Goal: Information Seeking & Learning: Learn about a topic

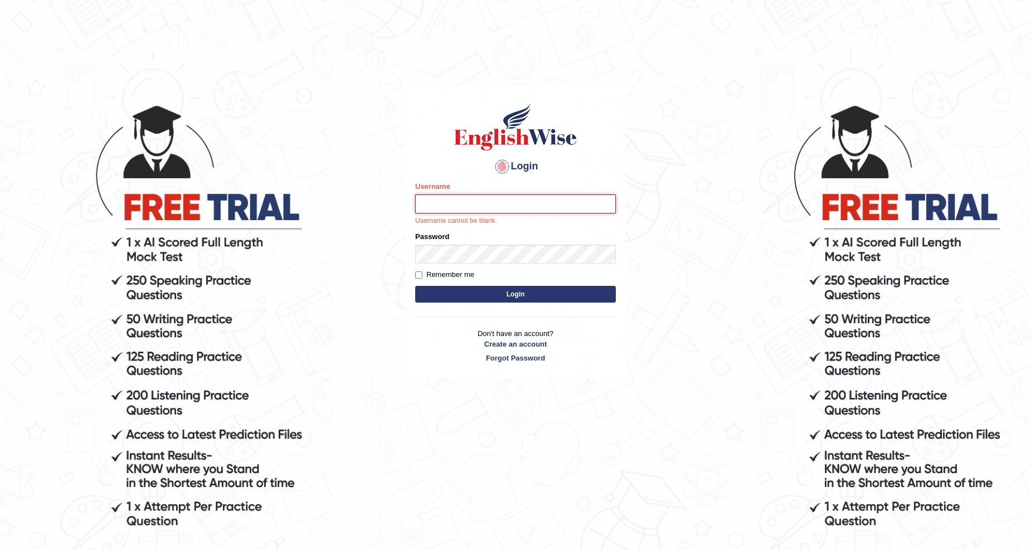
click at [505, 184] on div "Username Username cannot be blank." at bounding box center [515, 203] width 201 height 45
click at [498, 201] on input "Username" at bounding box center [515, 203] width 201 height 19
type input "s"
type input "Sandhya1820"
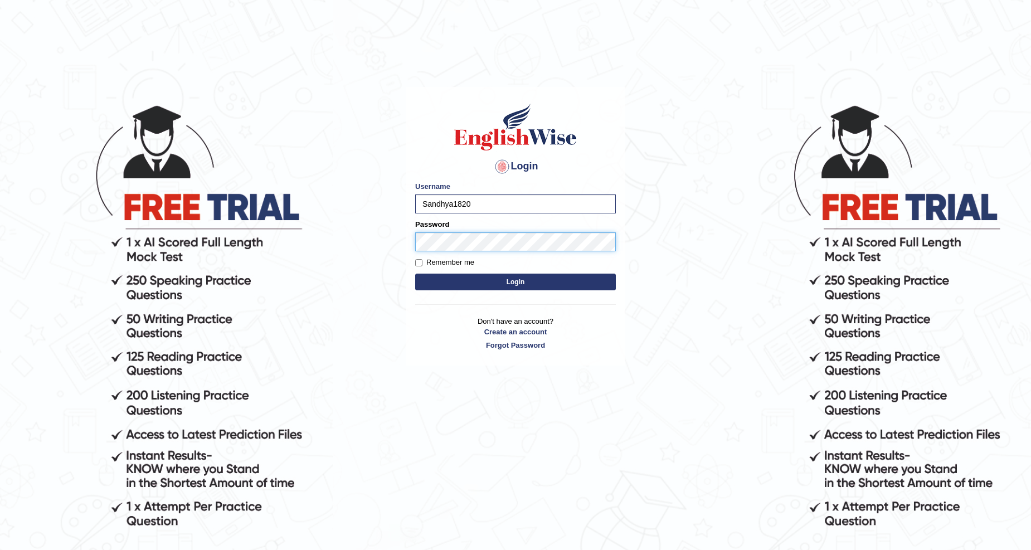
click at [415, 274] on button "Login" at bounding box center [515, 282] width 201 height 17
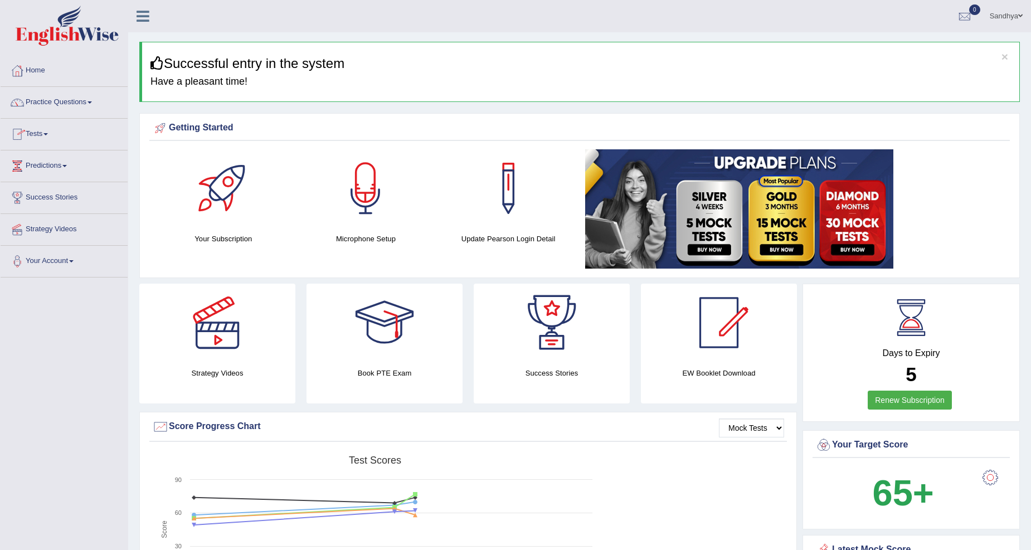
click at [82, 106] on link "Practice Questions" at bounding box center [64, 101] width 127 height 28
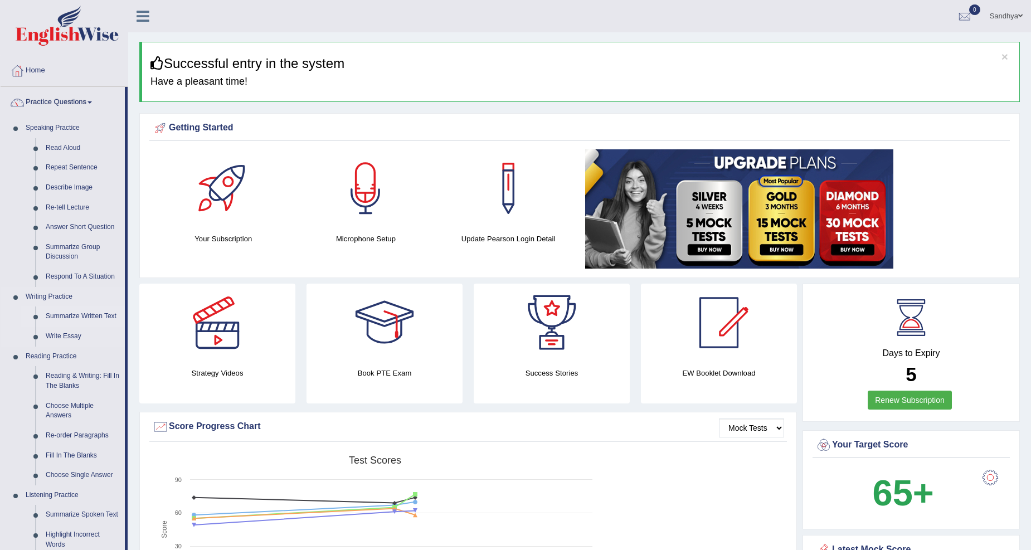
click at [108, 312] on link "Summarize Written Text" at bounding box center [83, 316] width 84 height 20
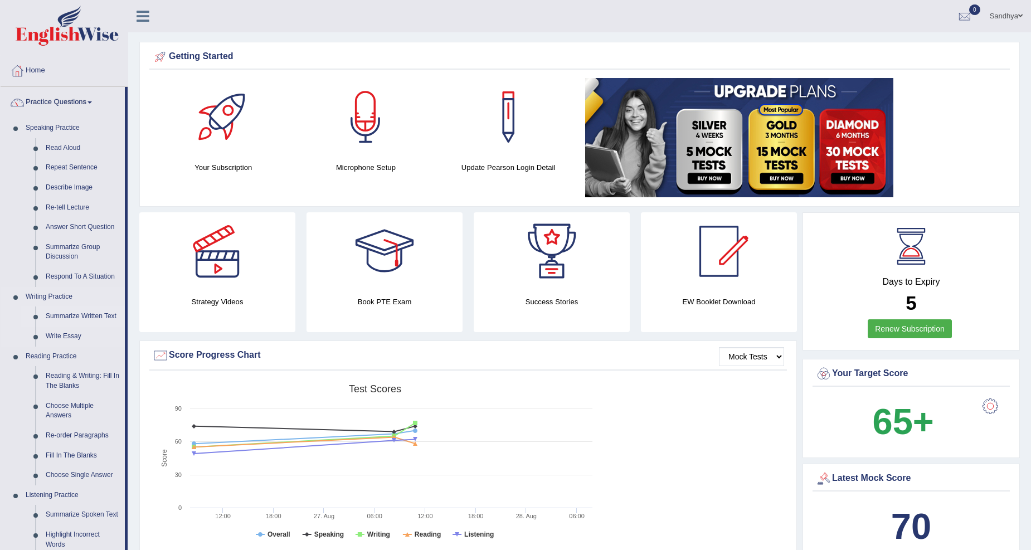
click at [69, 320] on link "Summarize Written Text" at bounding box center [83, 316] width 84 height 20
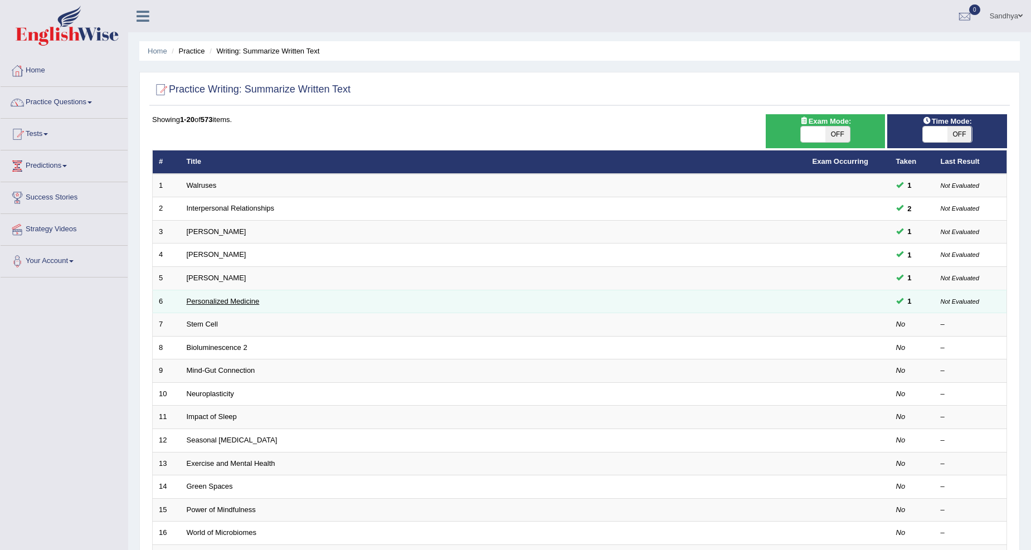
click at [246, 298] on link "Personalized Medicine" at bounding box center [223, 301] width 73 height 8
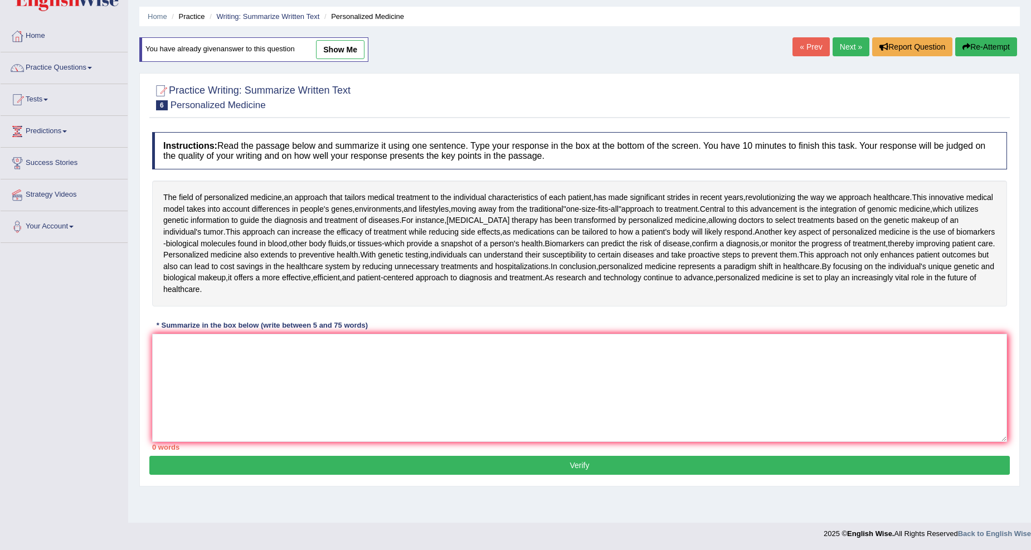
click at [360, 47] on link "show me" at bounding box center [340, 49] width 48 height 19
type textarea "The passage outlines the fields of personalized madicine, explaining that innov…"
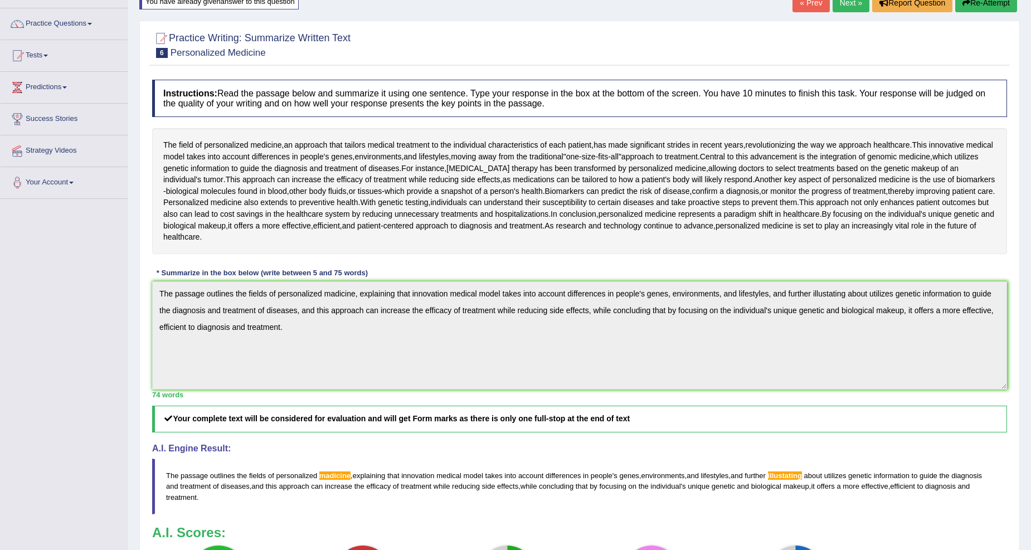
scroll to position [47, 0]
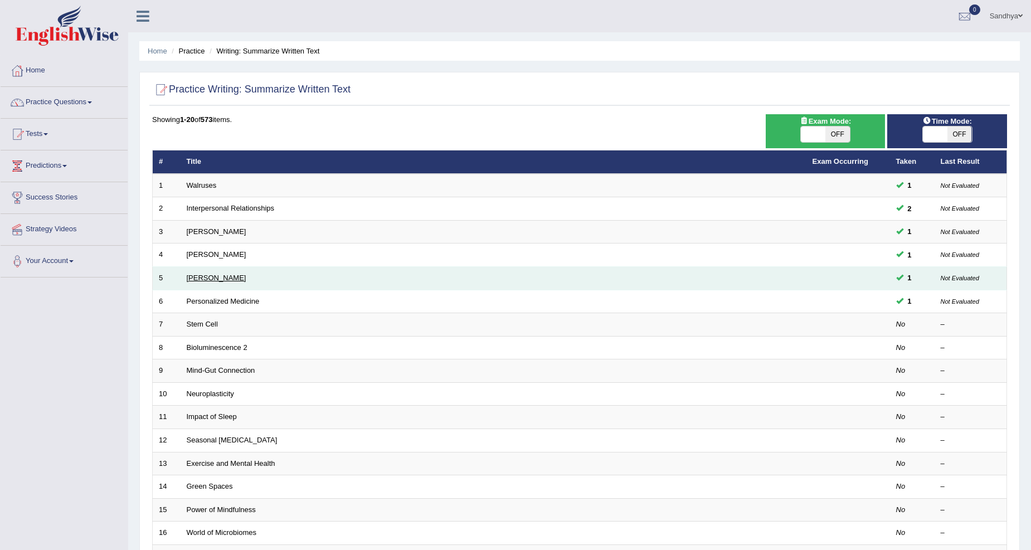
click at [226, 276] on link "Elizabeth Blackwell" at bounding box center [217, 278] width 60 height 8
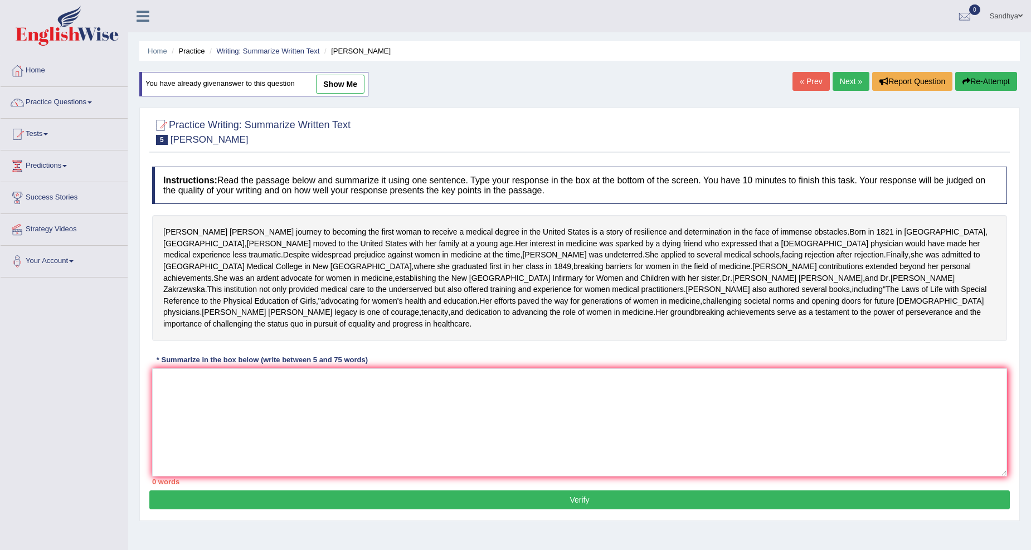
click at [326, 89] on link "show me" at bounding box center [340, 84] width 48 height 19
type textarea "The passage outlines journey to becoming the first woman to receive a medical d…"
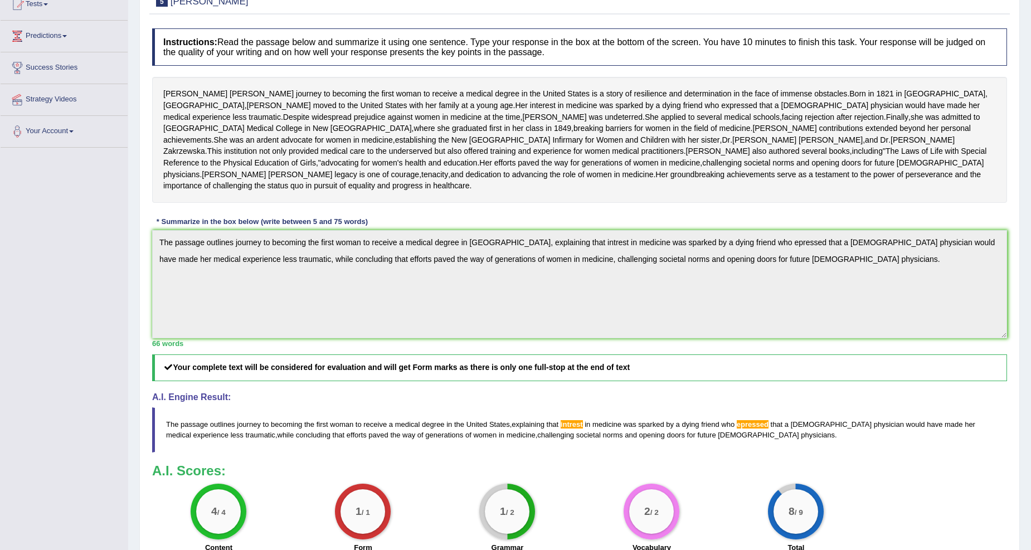
scroll to position [94, 0]
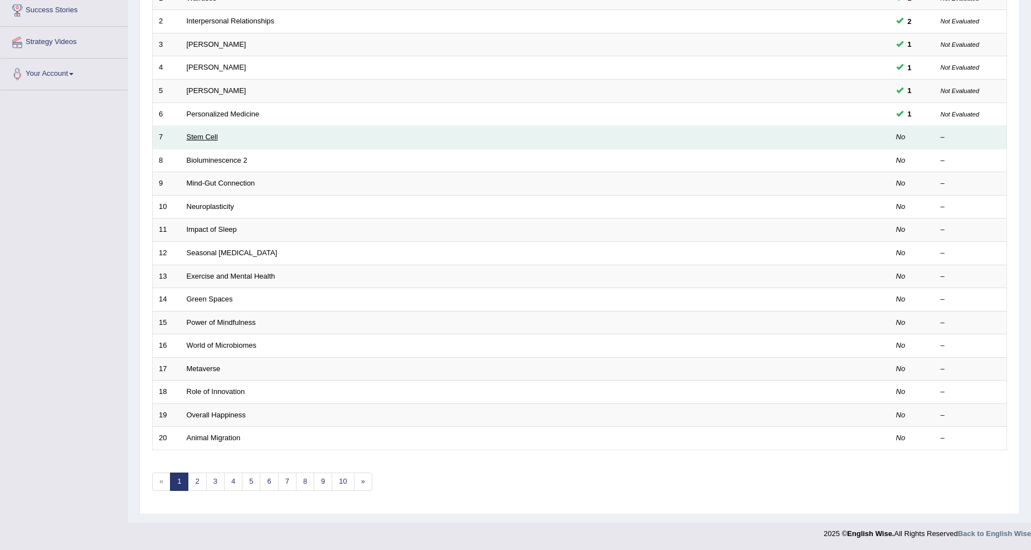
click at [211, 133] on link "Stem Cell" at bounding box center [202, 137] width 31 height 8
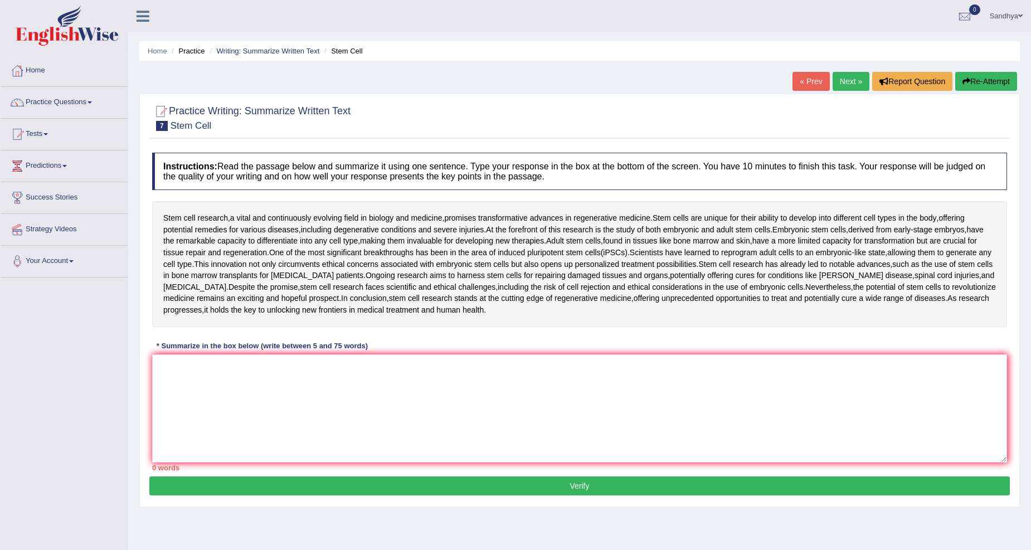
click at [327, 399] on textarea at bounding box center [579, 408] width 854 height 108
type textarea "t"
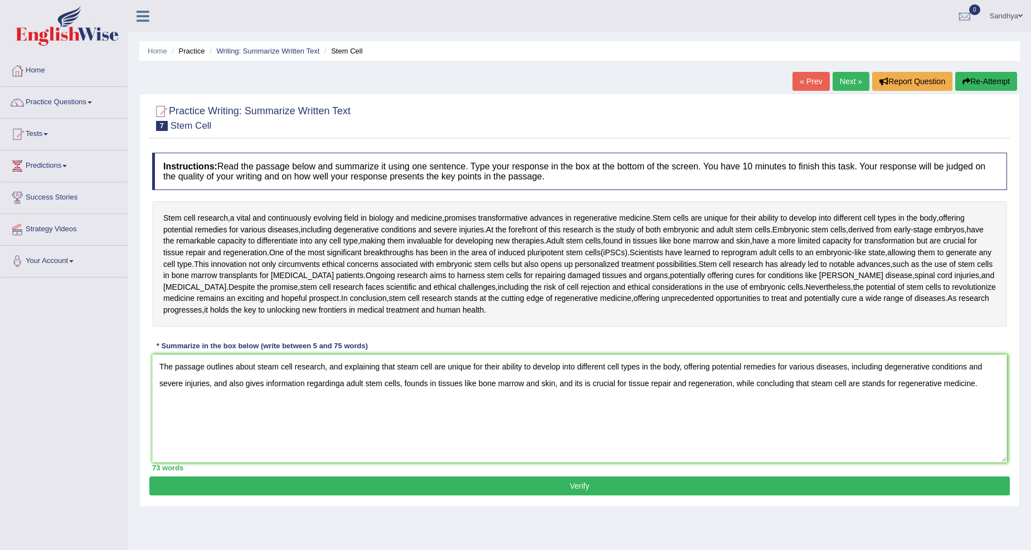
type textarea "The passage outlines about steam cell research, and explaining that steam cell …"
click at [499, 496] on div "Practice Writing: Summarize Written Text 7 Stem Cell Instructions: Read the pas…" at bounding box center [579, 300] width 880 height 413
click at [502, 489] on button "Verify" at bounding box center [579, 485] width 860 height 19
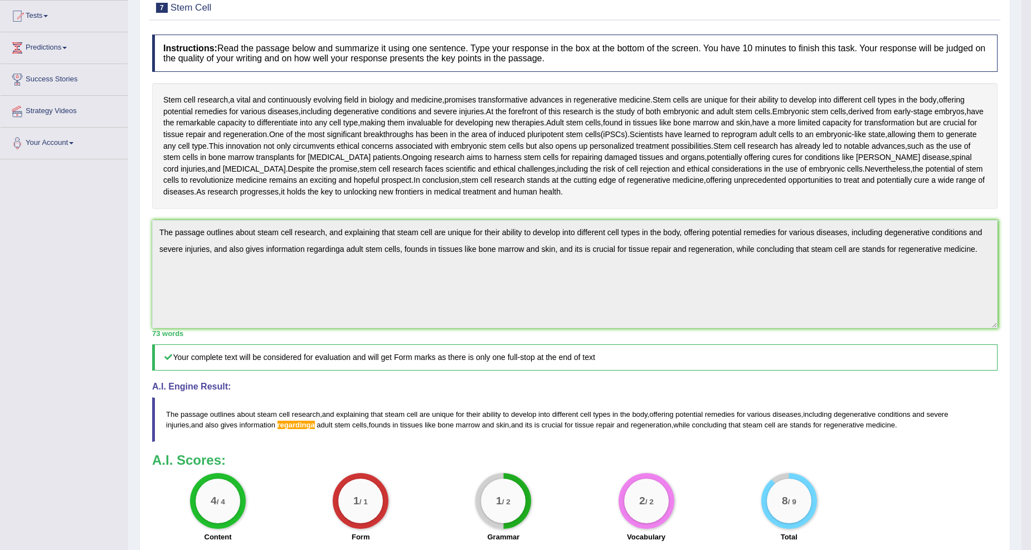
scroll to position [220, 0]
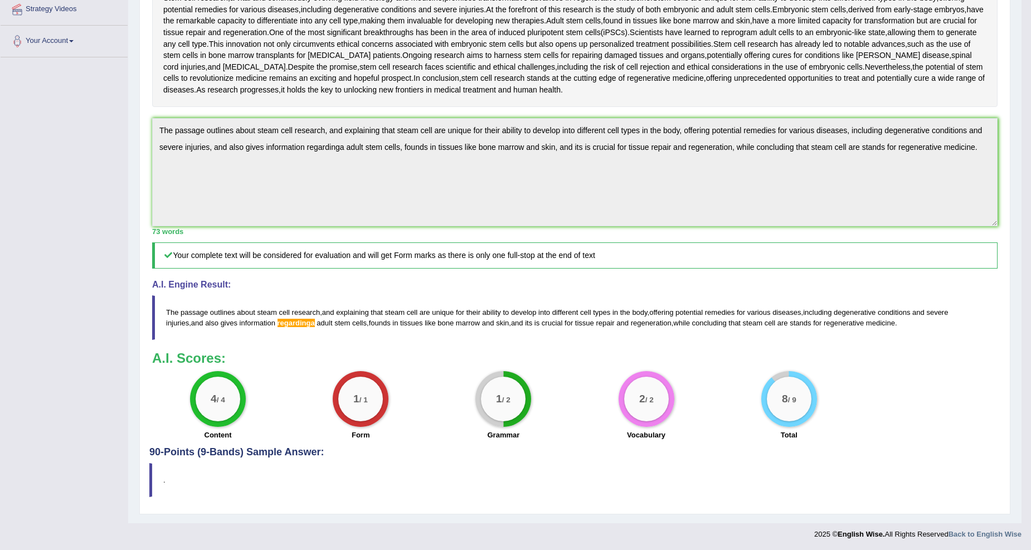
click at [248, 457] on h4 "90-Points (9-Bands) Sample Answer:" at bounding box center [574, 190] width 851 height 533
click at [255, 456] on h4 "90-Points (9-Bands) Sample Answer:" at bounding box center [574, 190] width 851 height 533
click at [218, 282] on h4 "A.I. Engine Result:" at bounding box center [574, 285] width 845 height 10
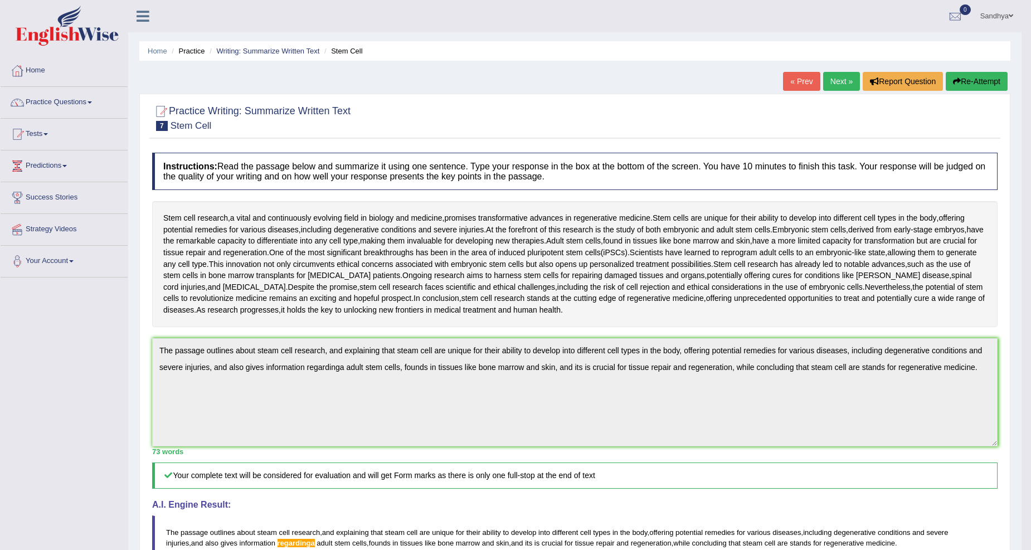
click at [831, 74] on link "Next »" at bounding box center [841, 81] width 37 height 19
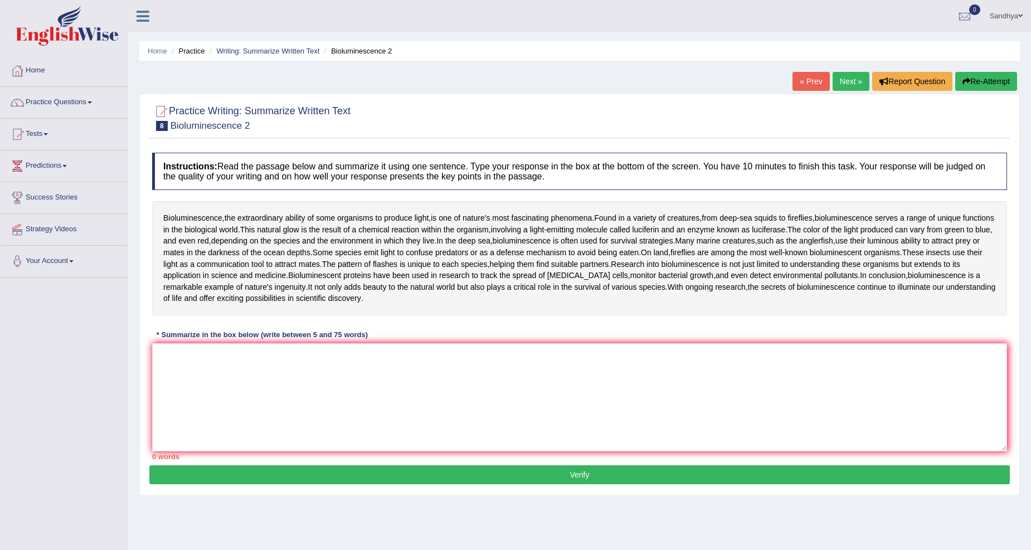
click at [852, 85] on link "Next »" at bounding box center [850, 81] width 37 height 19
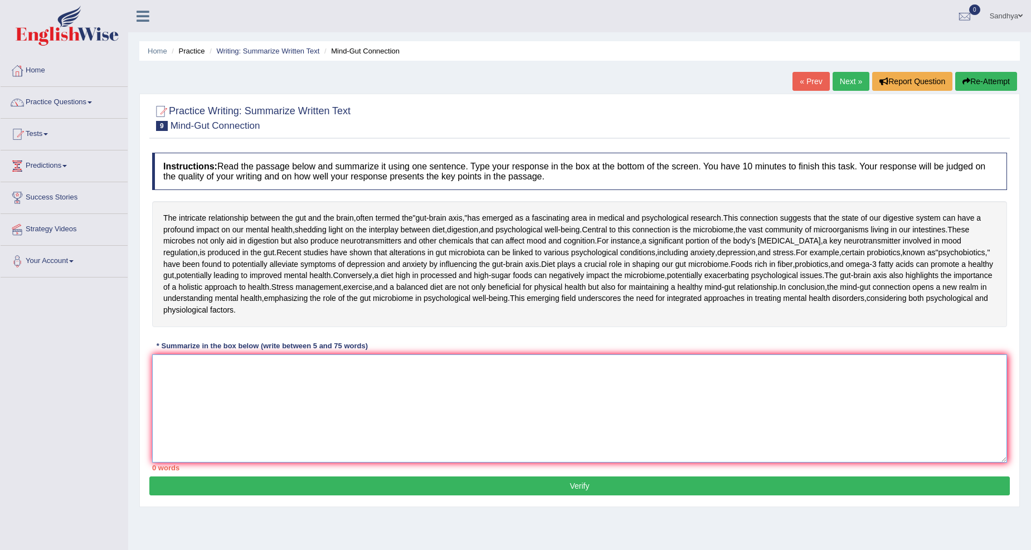
click at [390, 452] on textarea at bounding box center [579, 408] width 854 height 108
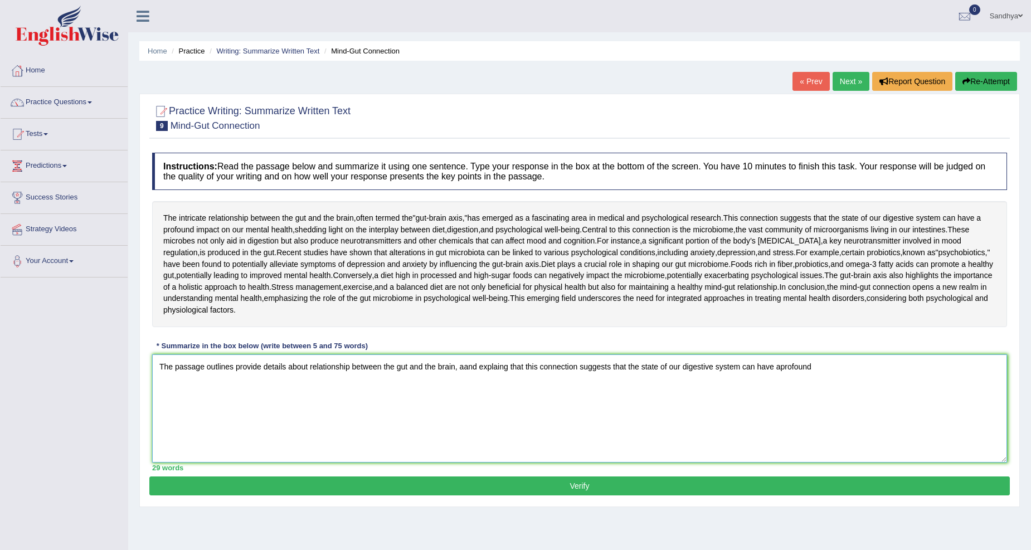
click at [779, 449] on textarea "The passage outlines provide details about relationship between the gut and the…" at bounding box center [579, 408] width 854 height 108
click at [823, 453] on textarea "The passage outlines provide details about relationship between the gut and the…" at bounding box center [579, 408] width 854 height 108
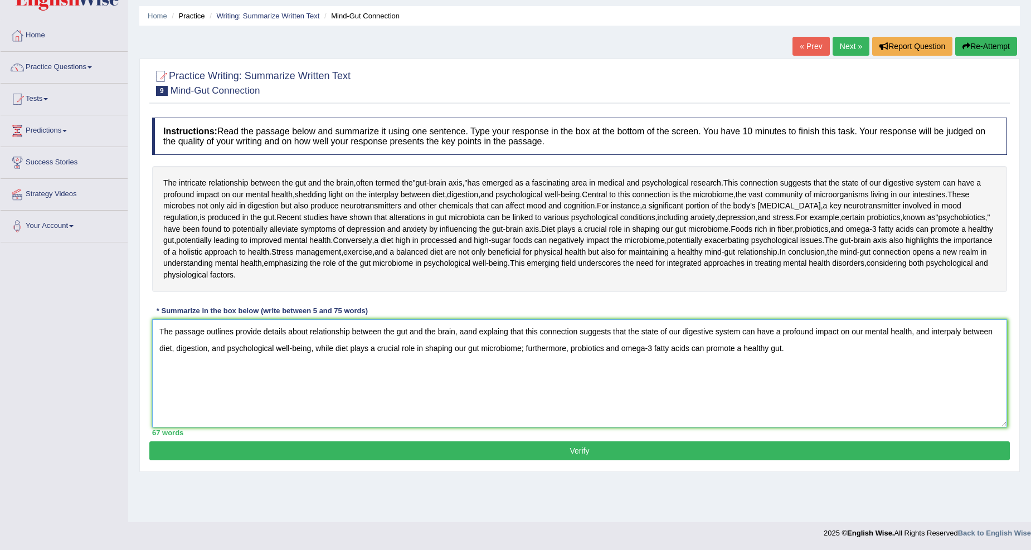
scroll to position [74, 0]
type textarea "The passage outlines provide details about relationship between the gut and the…"
click at [653, 460] on button "Verify" at bounding box center [579, 450] width 860 height 19
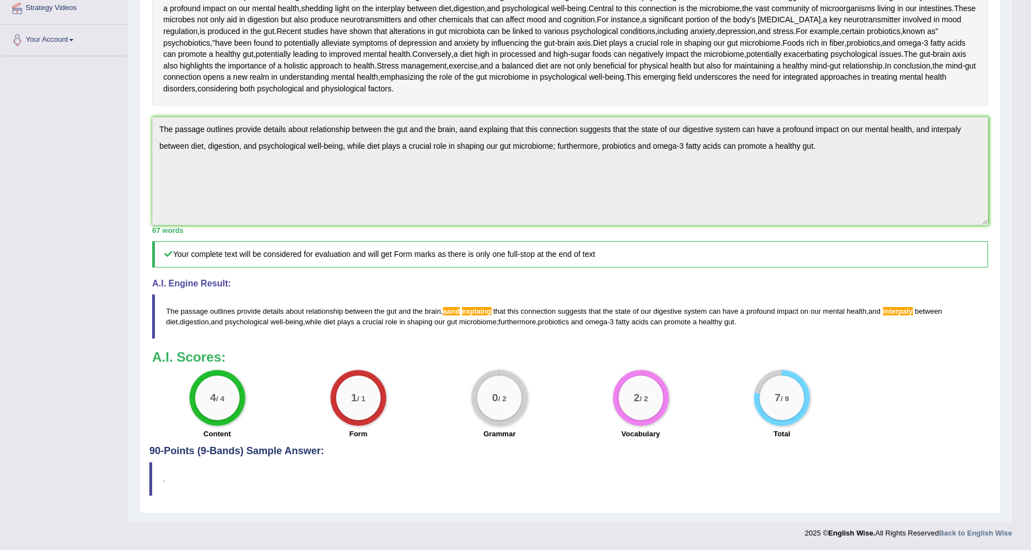
scroll to position [0, 0]
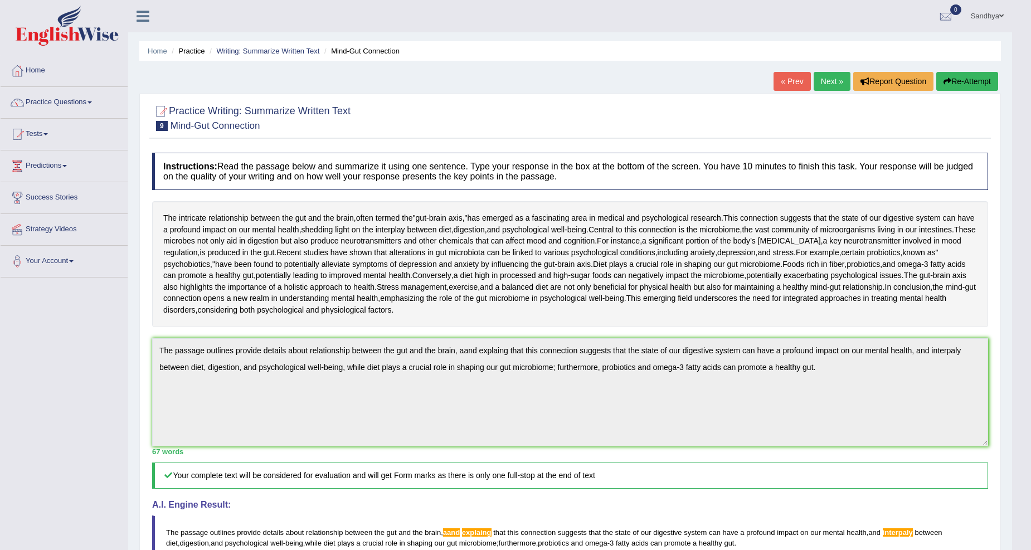
click at [838, 86] on link "Next »" at bounding box center [831, 81] width 37 height 19
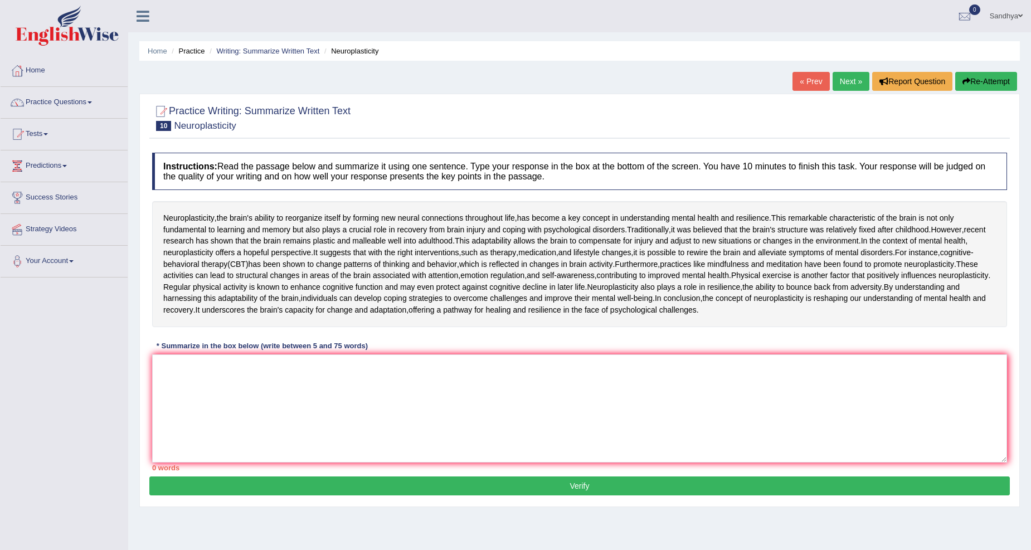
click at [840, 84] on link "Next »" at bounding box center [850, 81] width 37 height 19
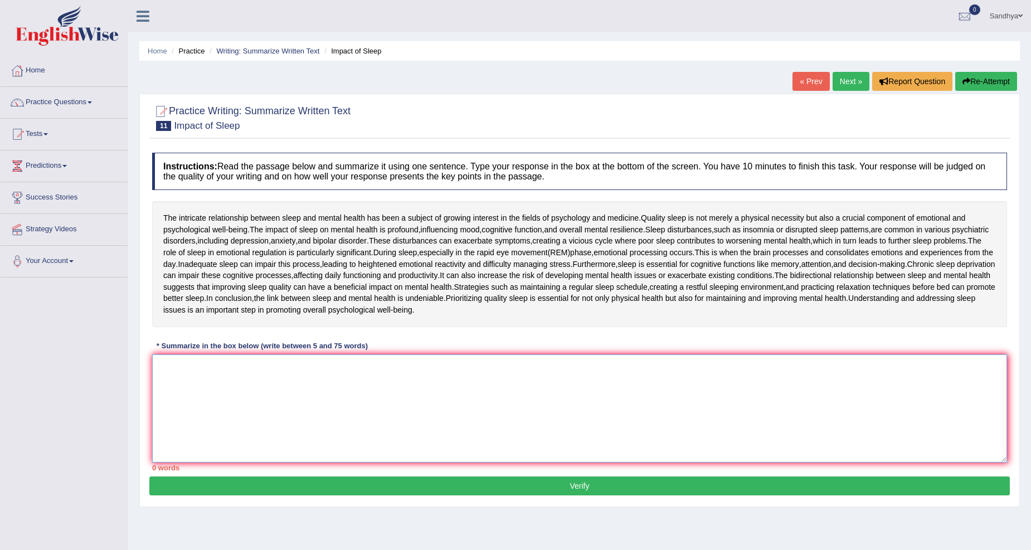
drag, startPoint x: 618, startPoint y: 399, endPoint x: 609, endPoint y: 403, distance: 10.0
click at [616, 400] on textarea at bounding box center [579, 408] width 854 height 108
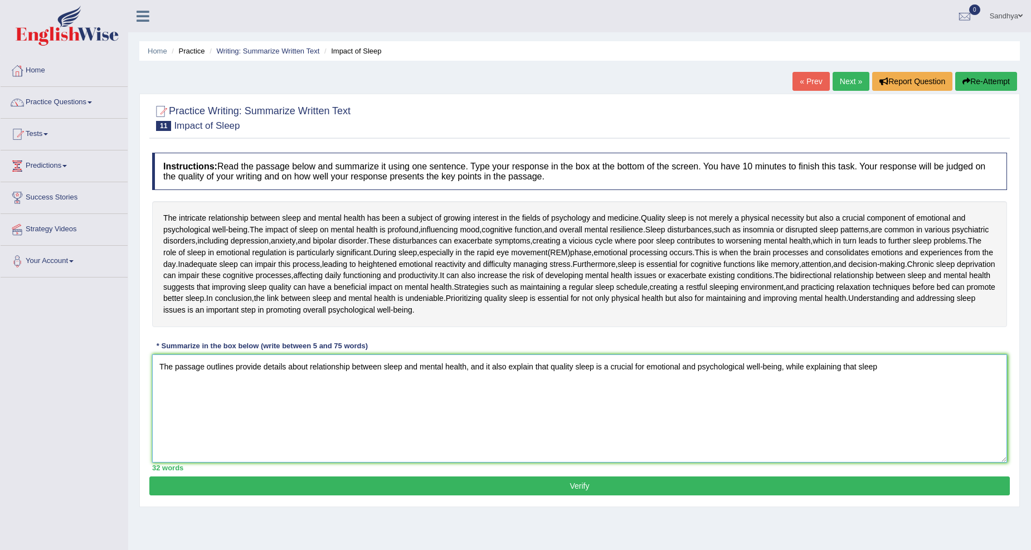
click at [859, 367] on textarea "The passage outlines provide details about relationship between sleep and menta…" at bounding box center [579, 408] width 854 height 108
click at [891, 369] on textarea "The passage outlines provide details about relationship between sleep and menta…" at bounding box center [579, 408] width 854 height 108
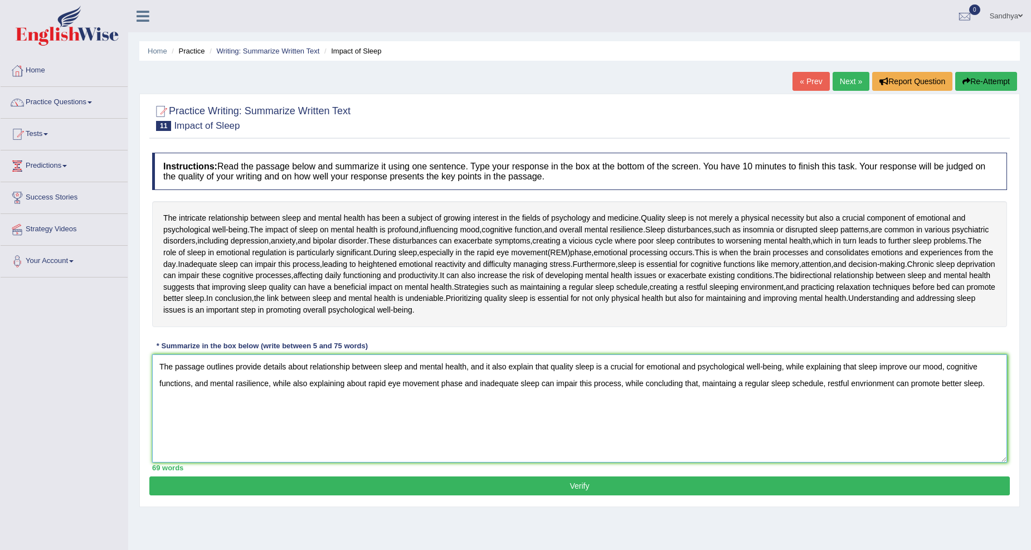
type textarea "The passage outlines provide details about relationship between sleep and menta…"
click at [739, 489] on button "Verify" at bounding box center [579, 485] width 860 height 19
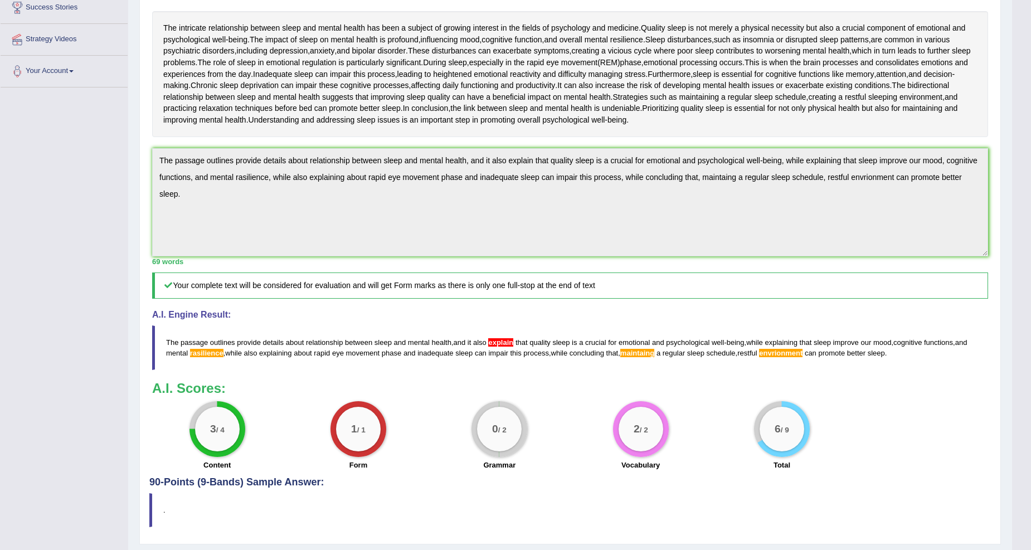
scroll to position [220, 0]
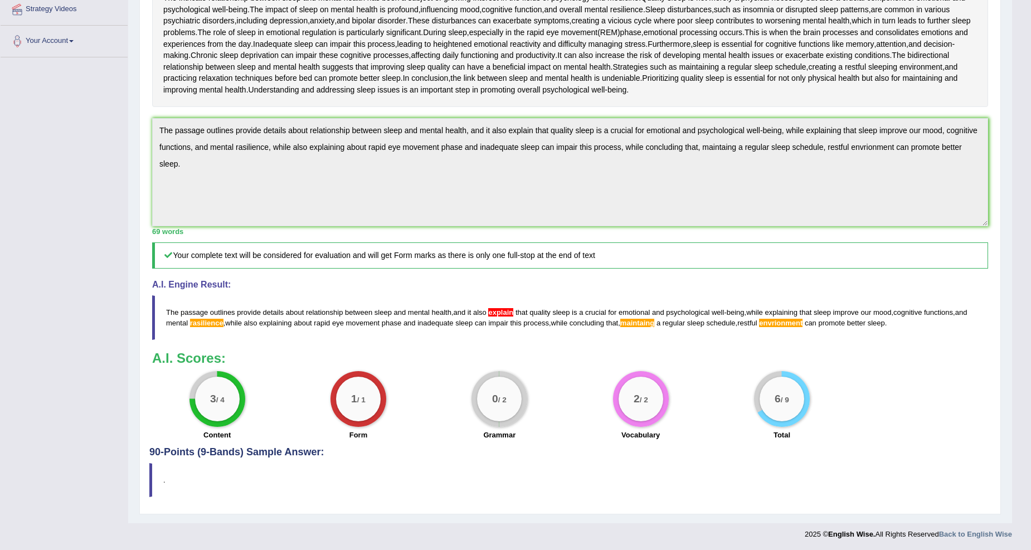
click at [773, 323] on span "envrionment" at bounding box center [780, 323] width 43 height 8
click at [777, 326] on span "envrionment" at bounding box center [780, 323] width 43 height 8
click at [784, 323] on span "envrionment" at bounding box center [780, 323] width 43 height 8
